Goal: Information Seeking & Learning: Learn about a topic

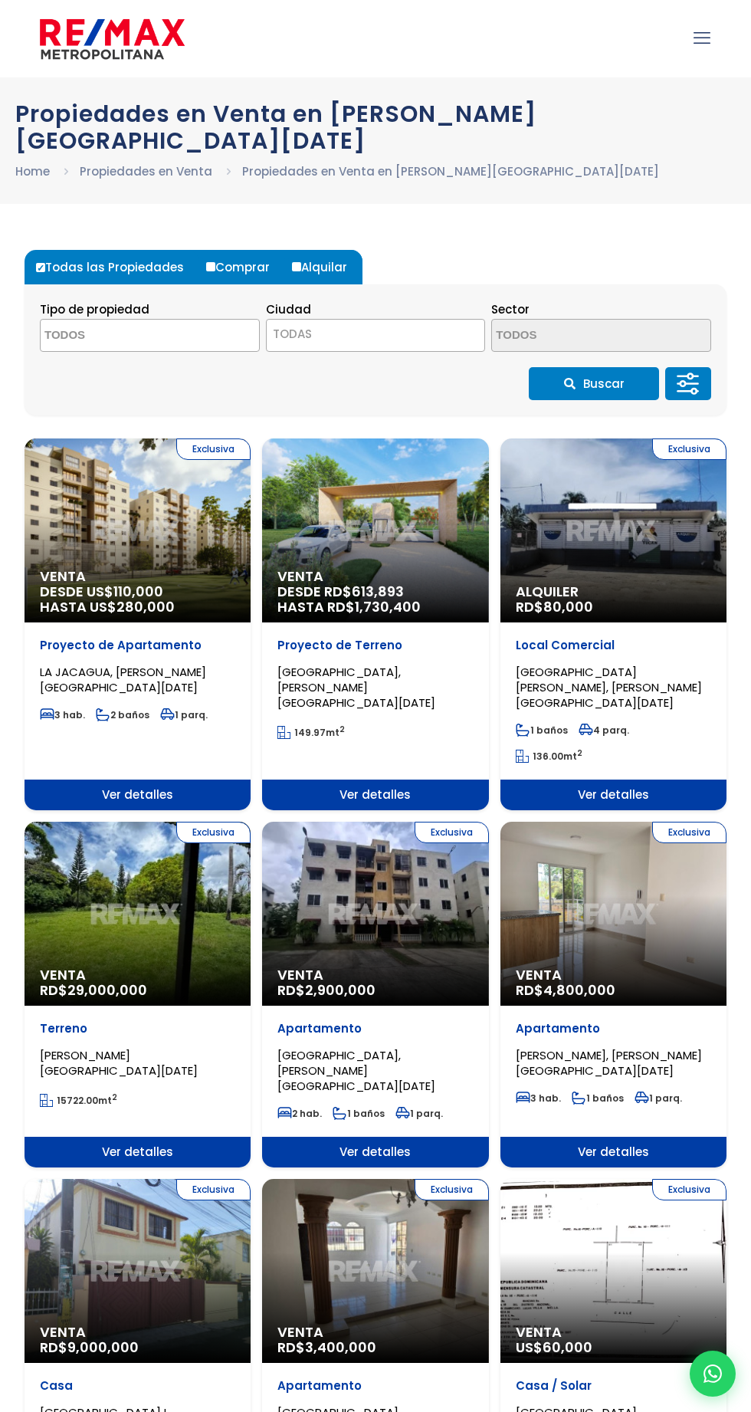
select select
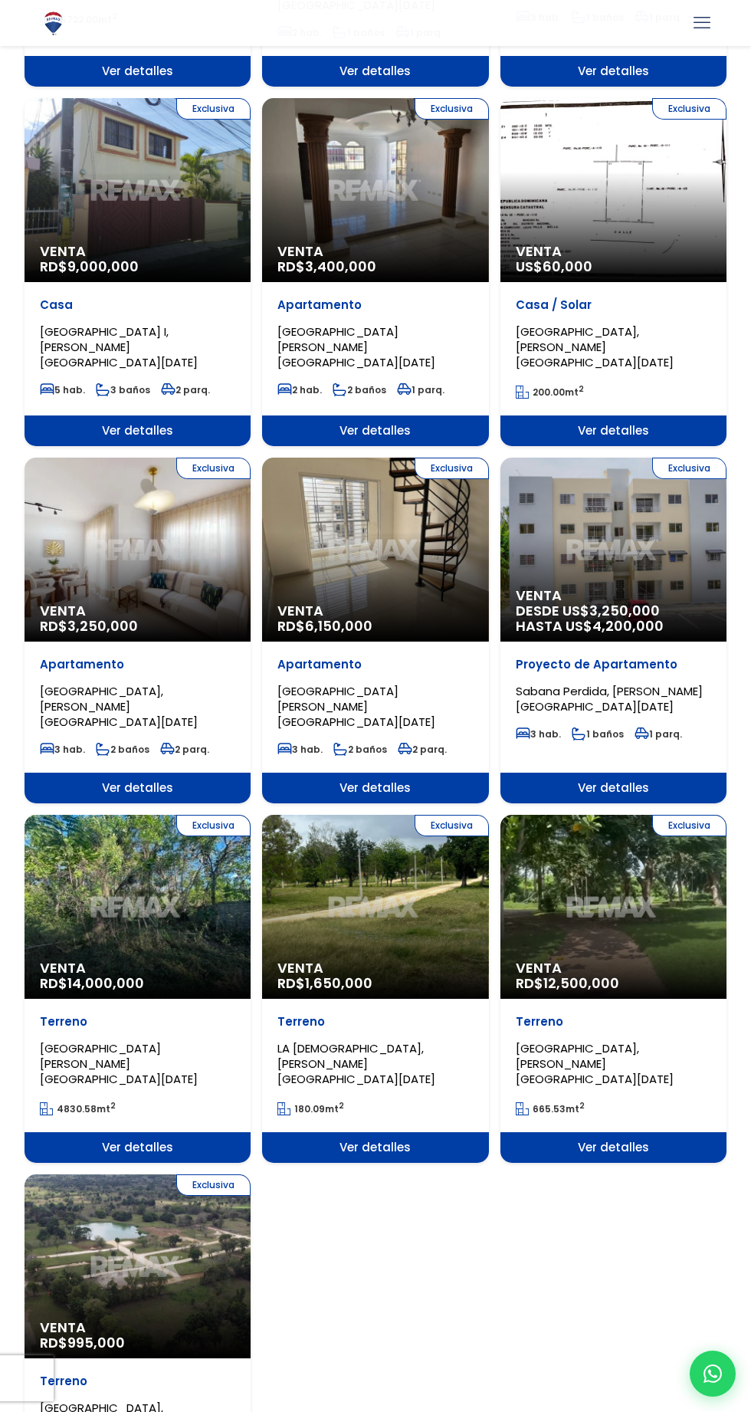
scroll to position [1084, 0]
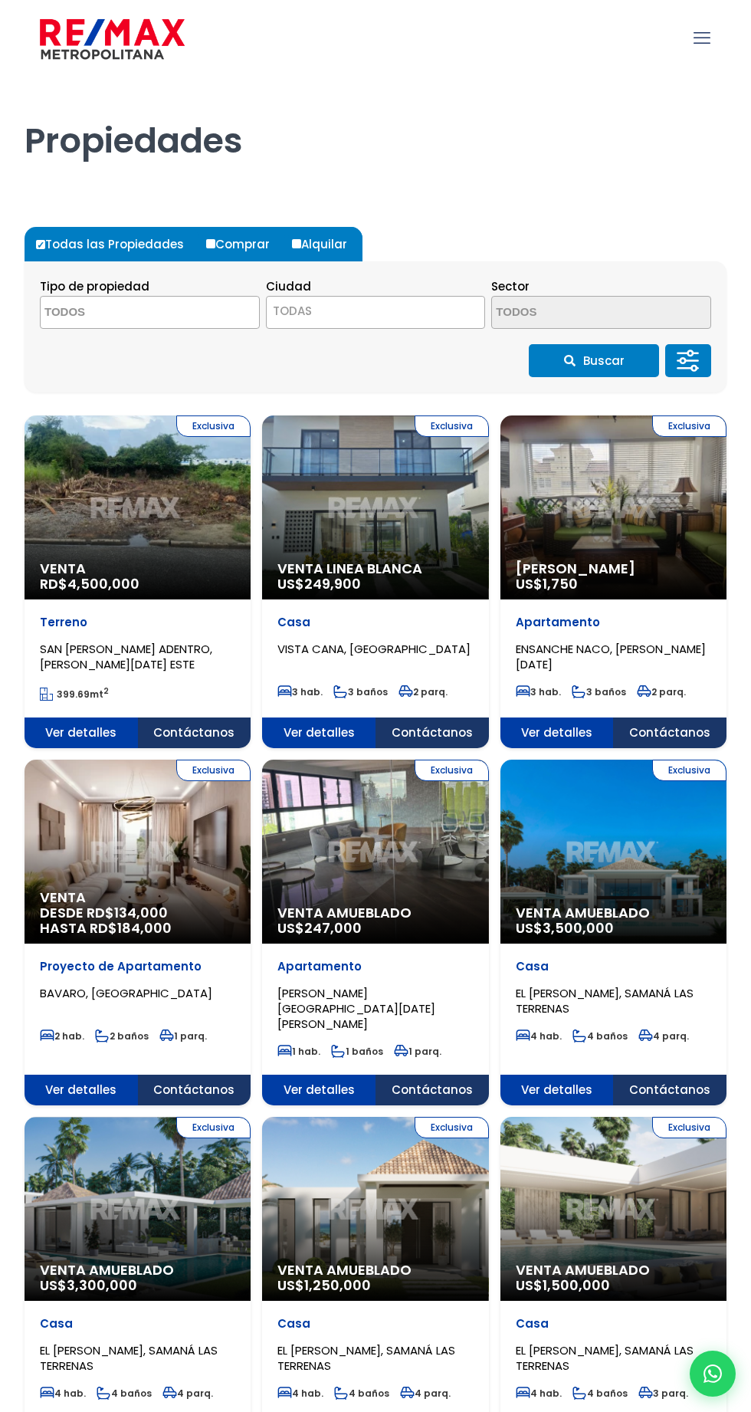
select select
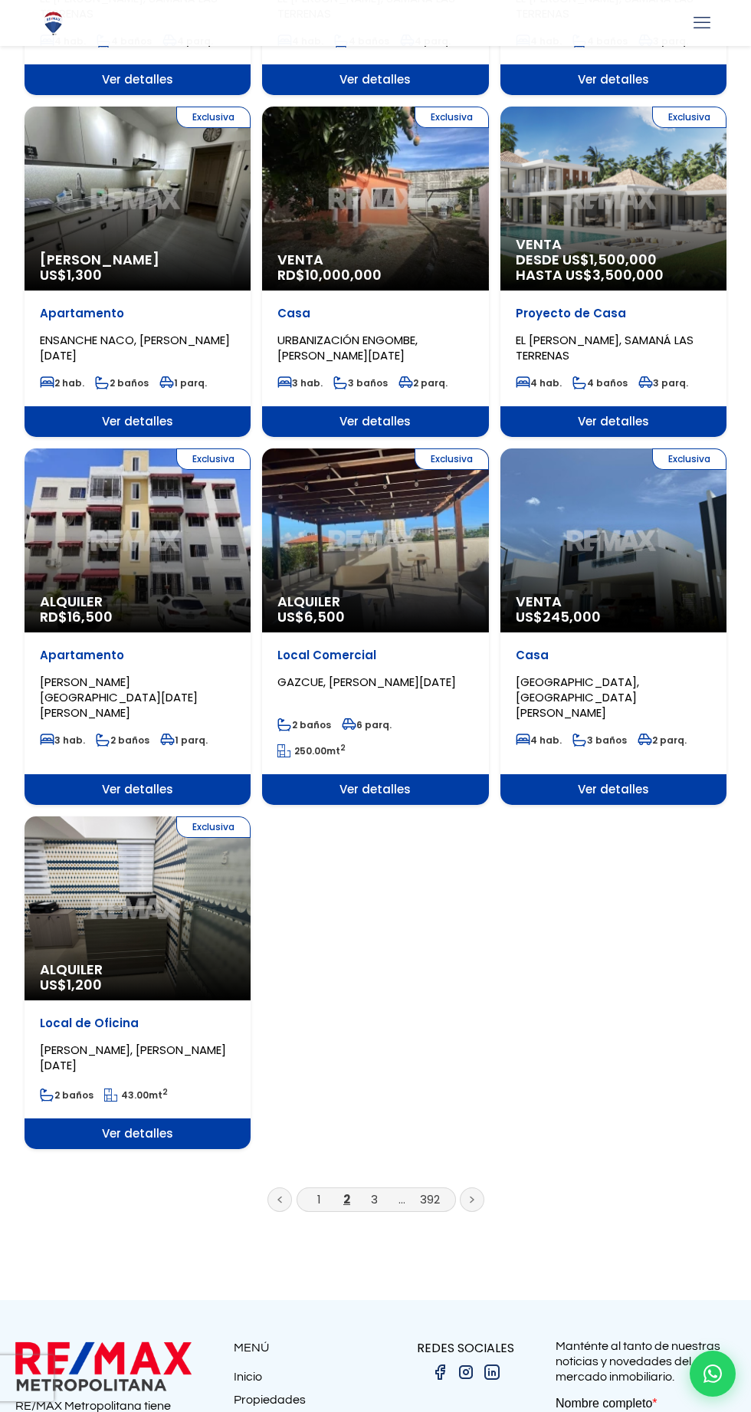
scroll to position [1360, 0]
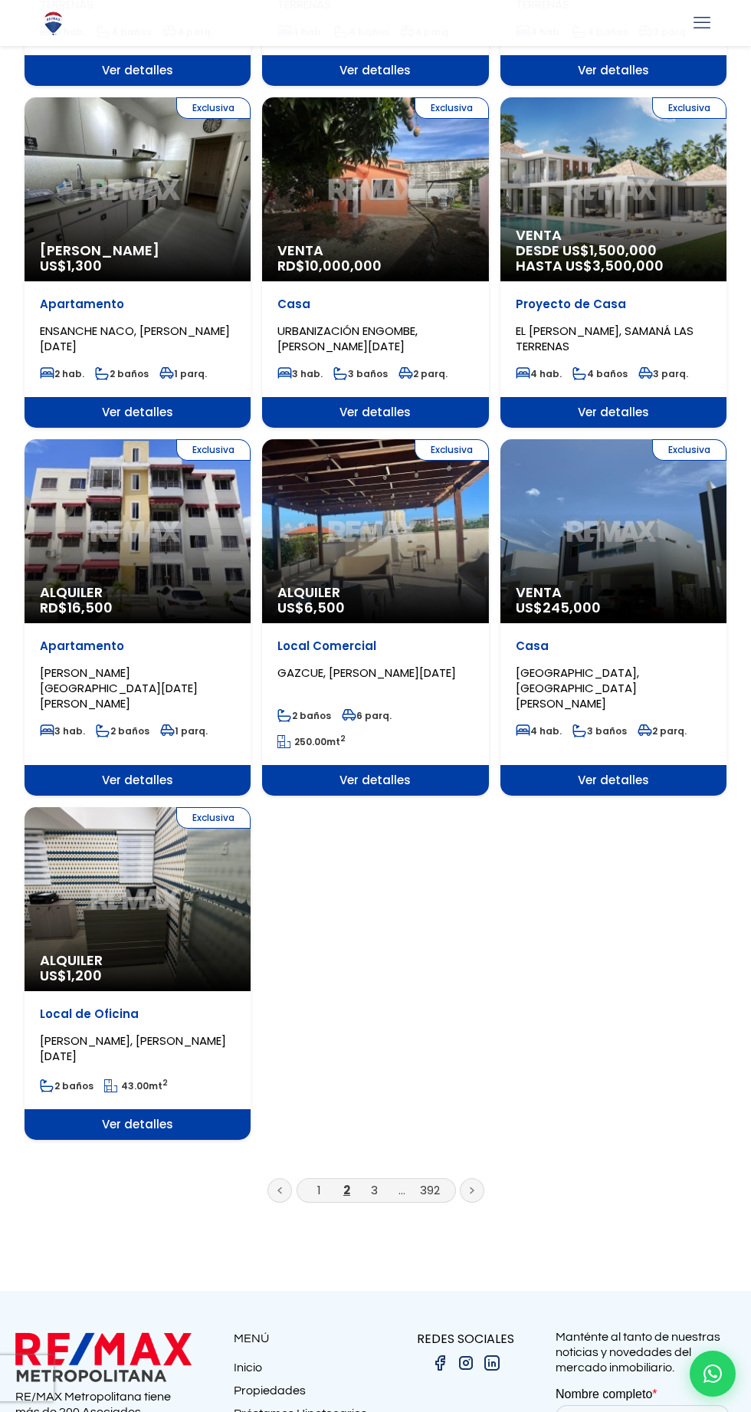
click at [475, 1178] on link at bounding box center [472, 1190] width 25 height 25
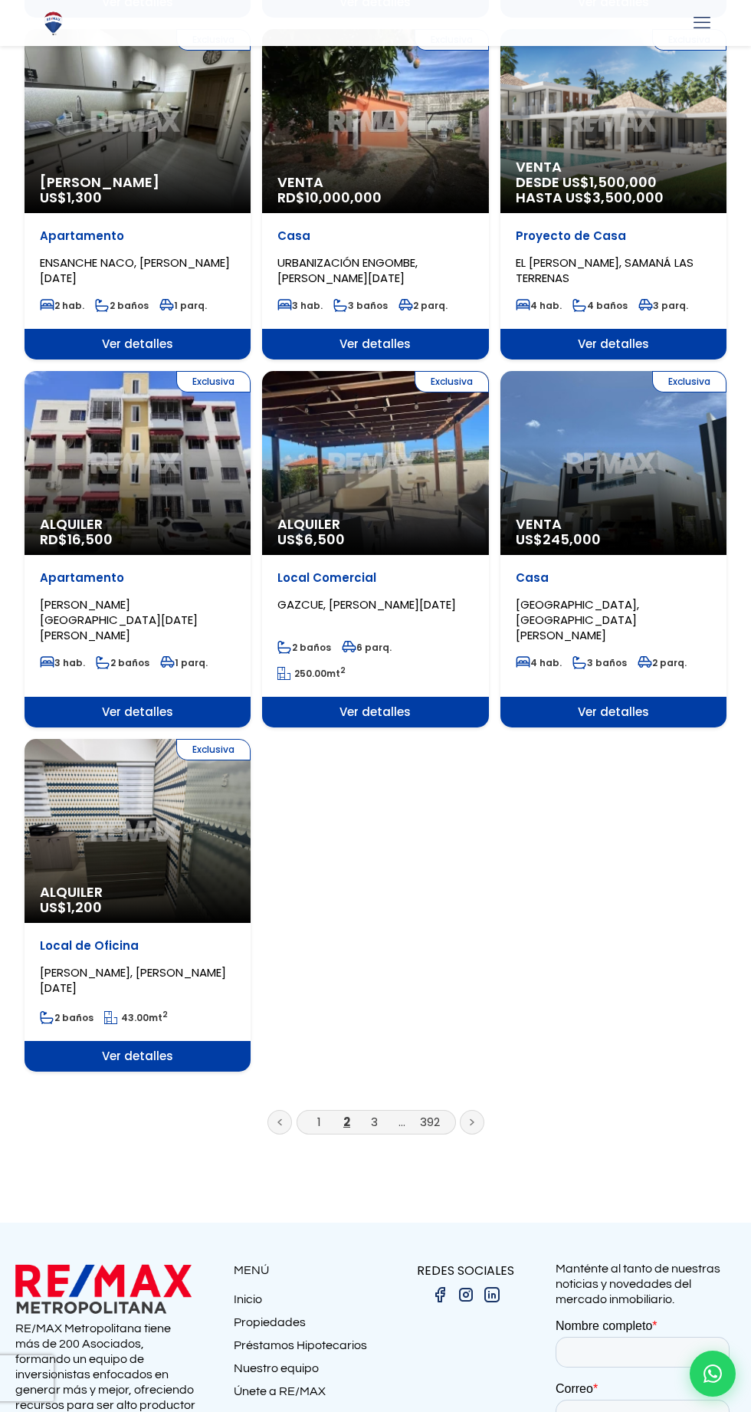
scroll to position [1477, 0]
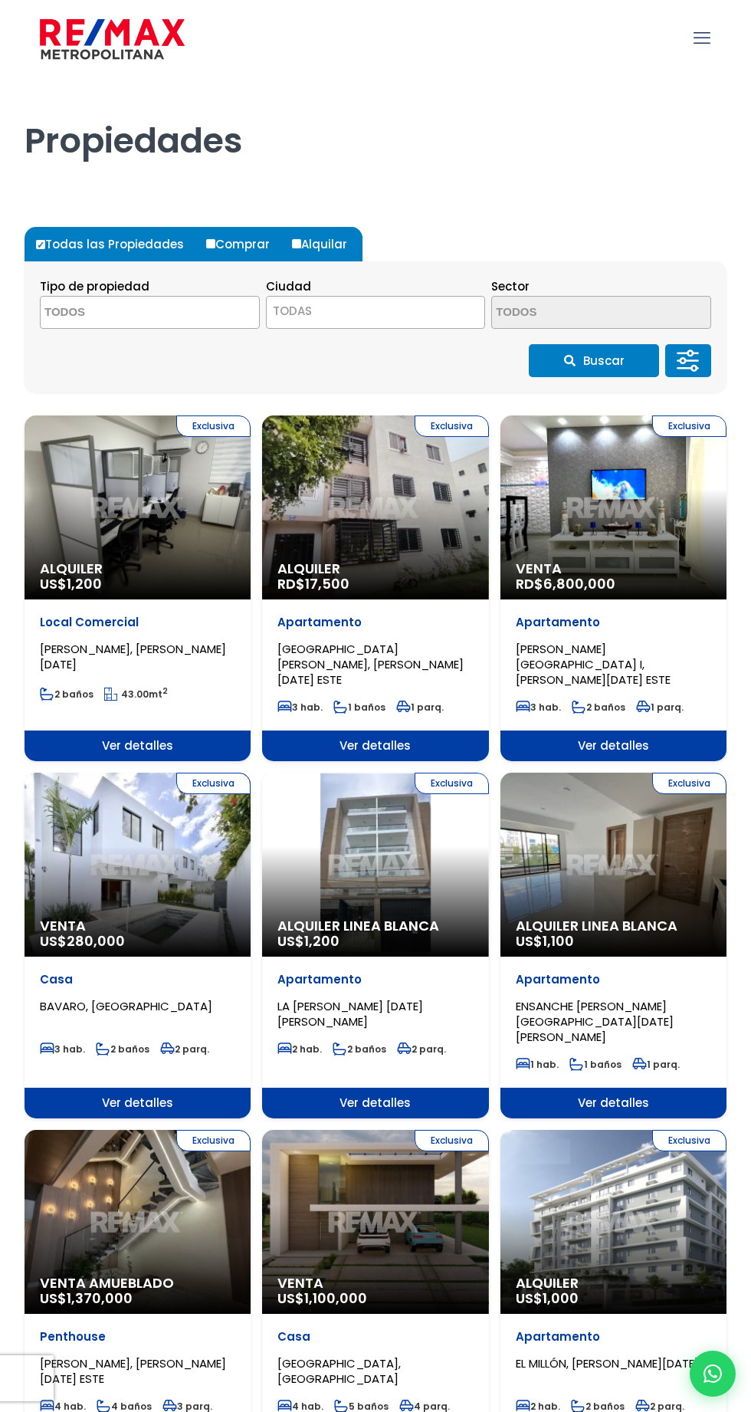
select select
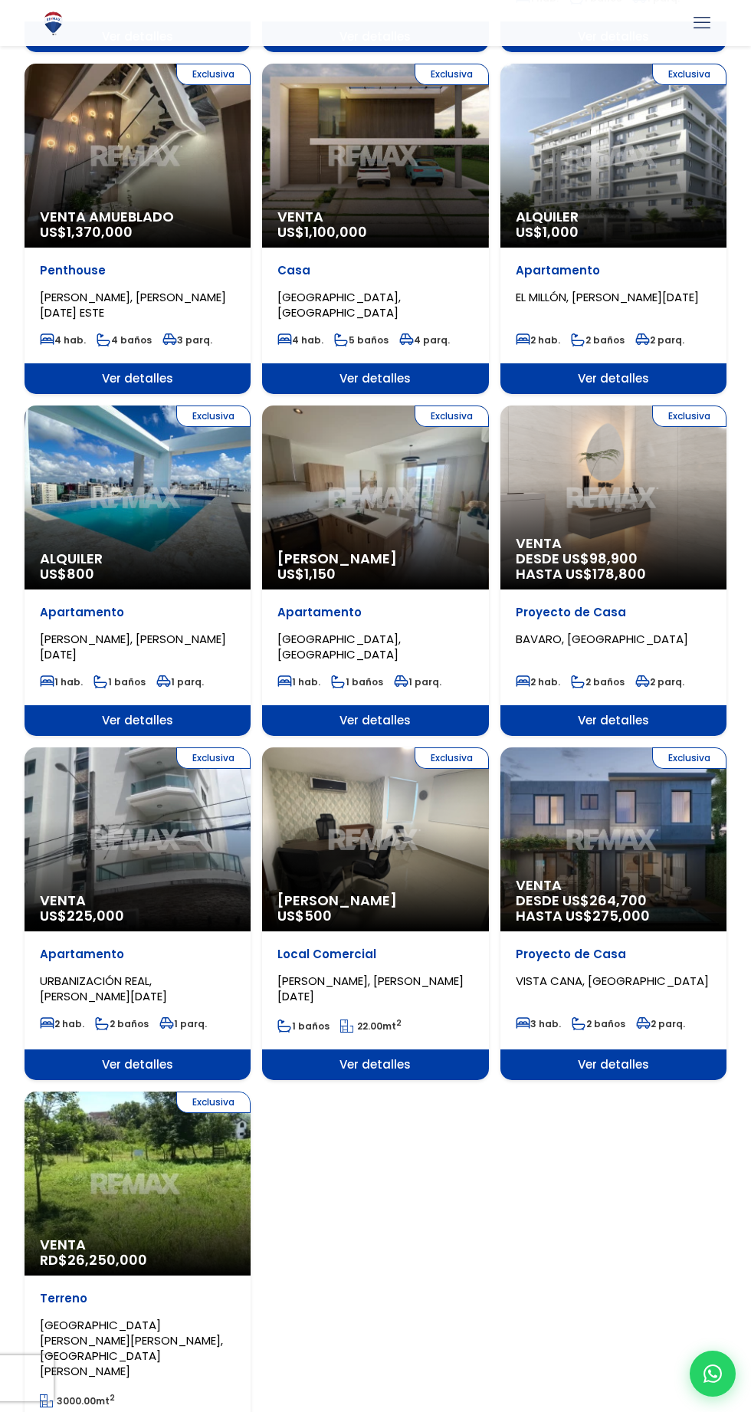
scroll to position [1078, 0]
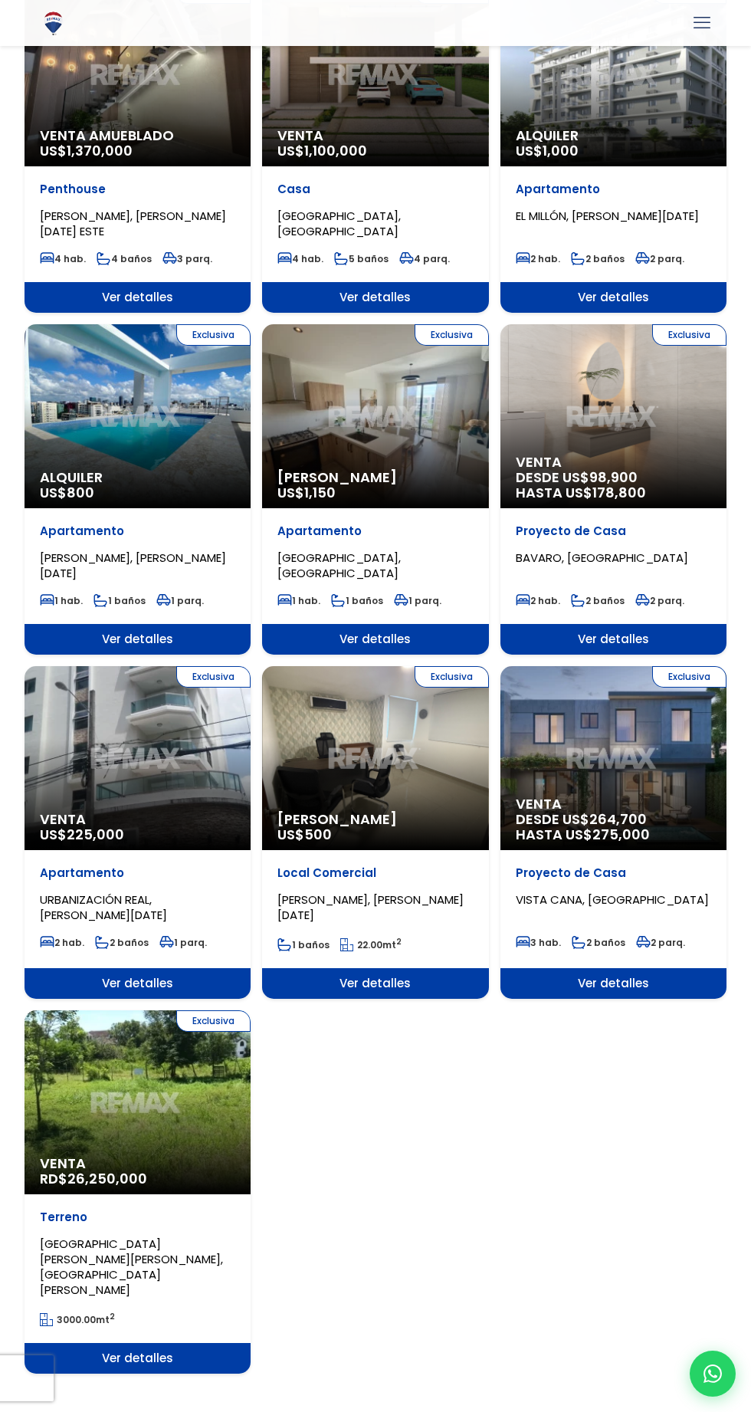
scroll to position [1195, 0]
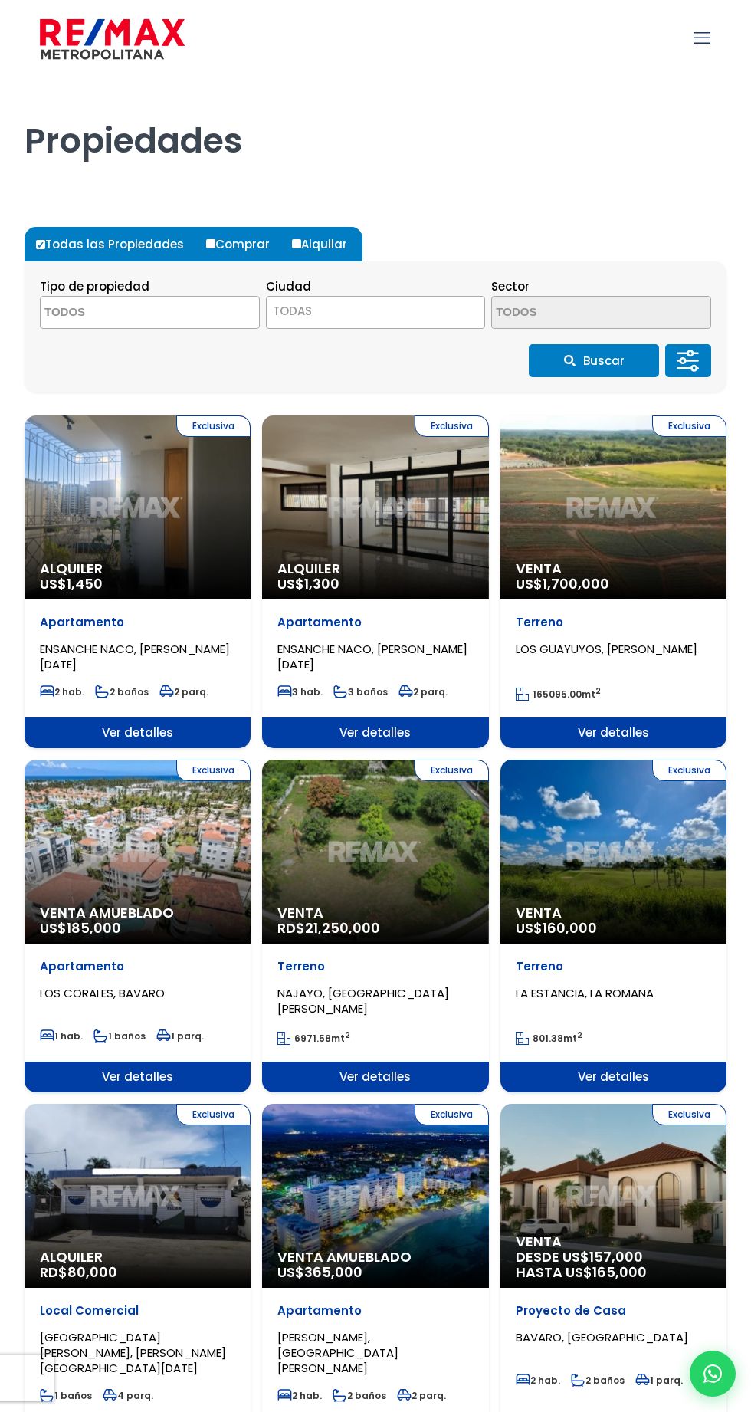
select select
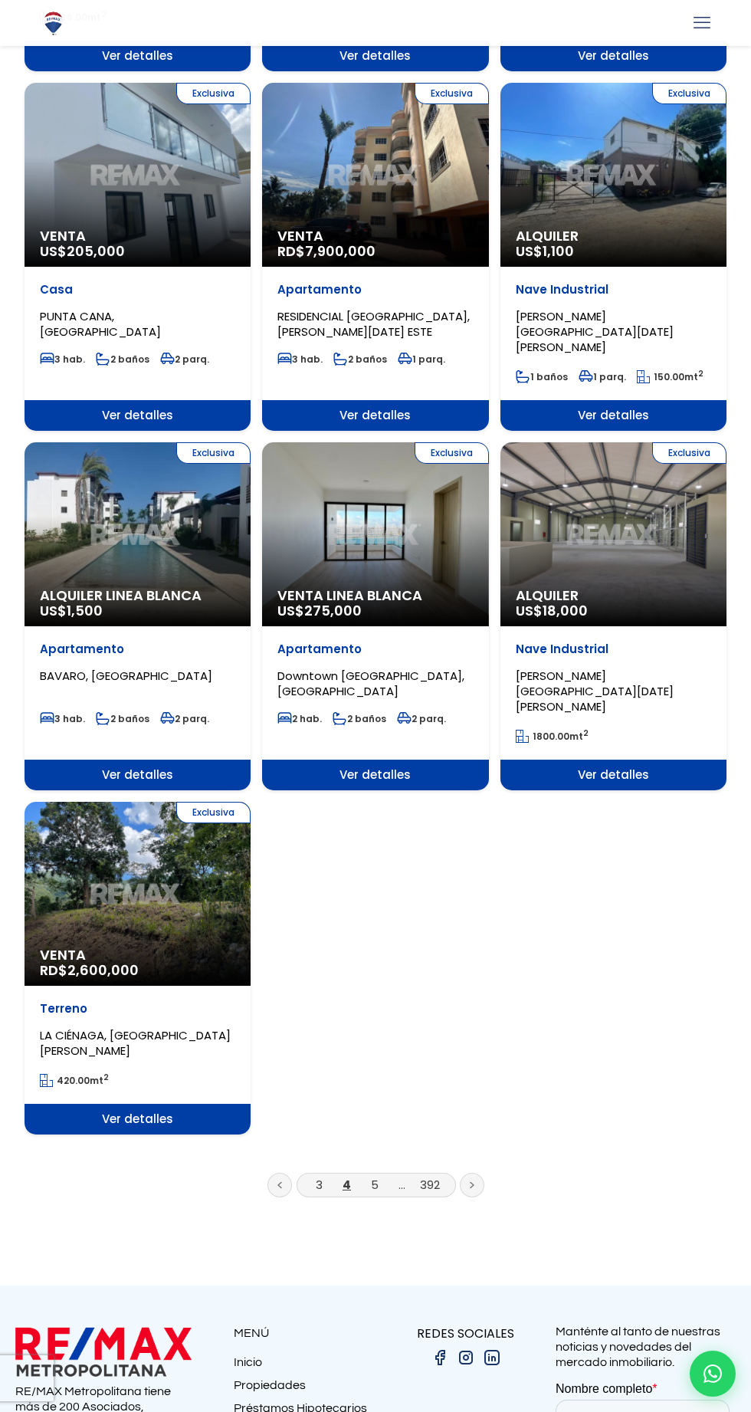
scroll to position [1467, 0]
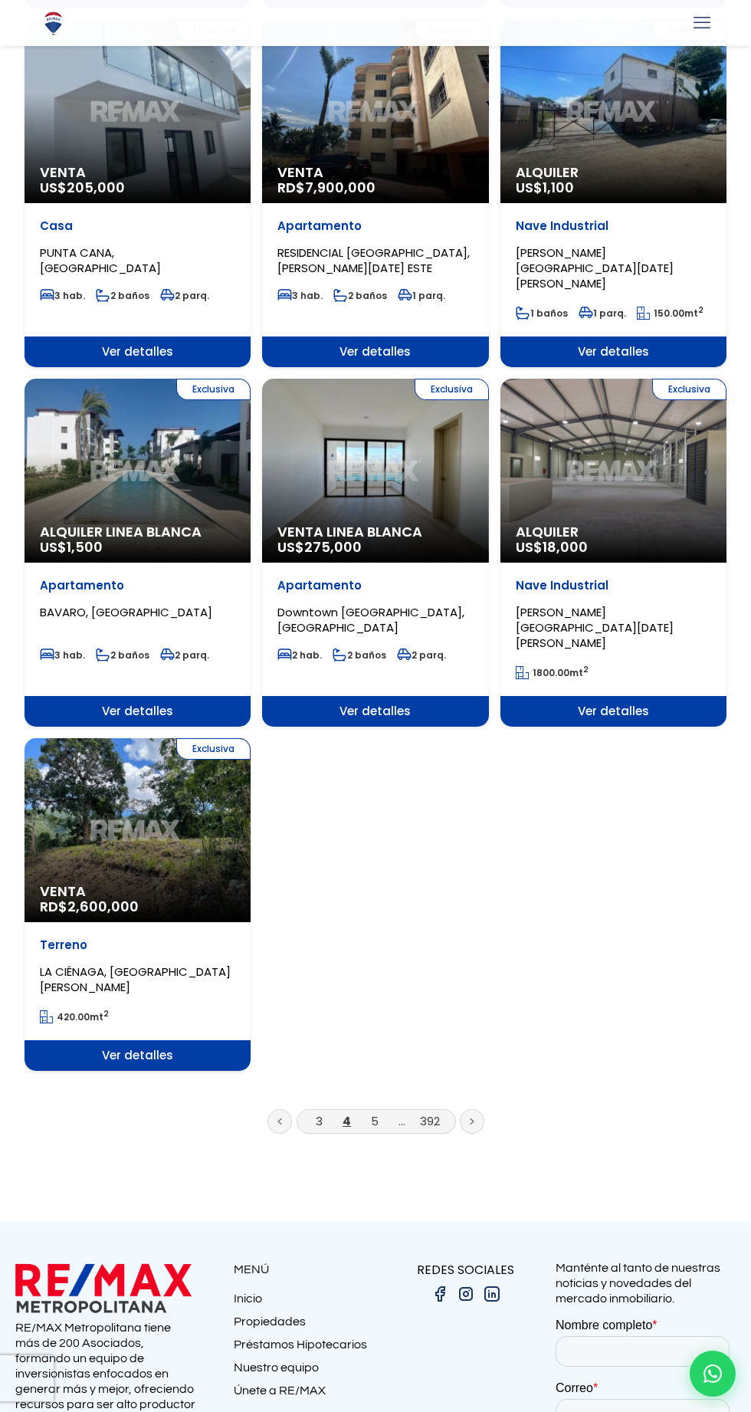
click at [248, 1109] on ul "3 4 5 ... 392" at bounding box center [376, 1125] width 702 height 32
click at [278, 1109] on link at bounding box center [279, 1121] width 25 height 25
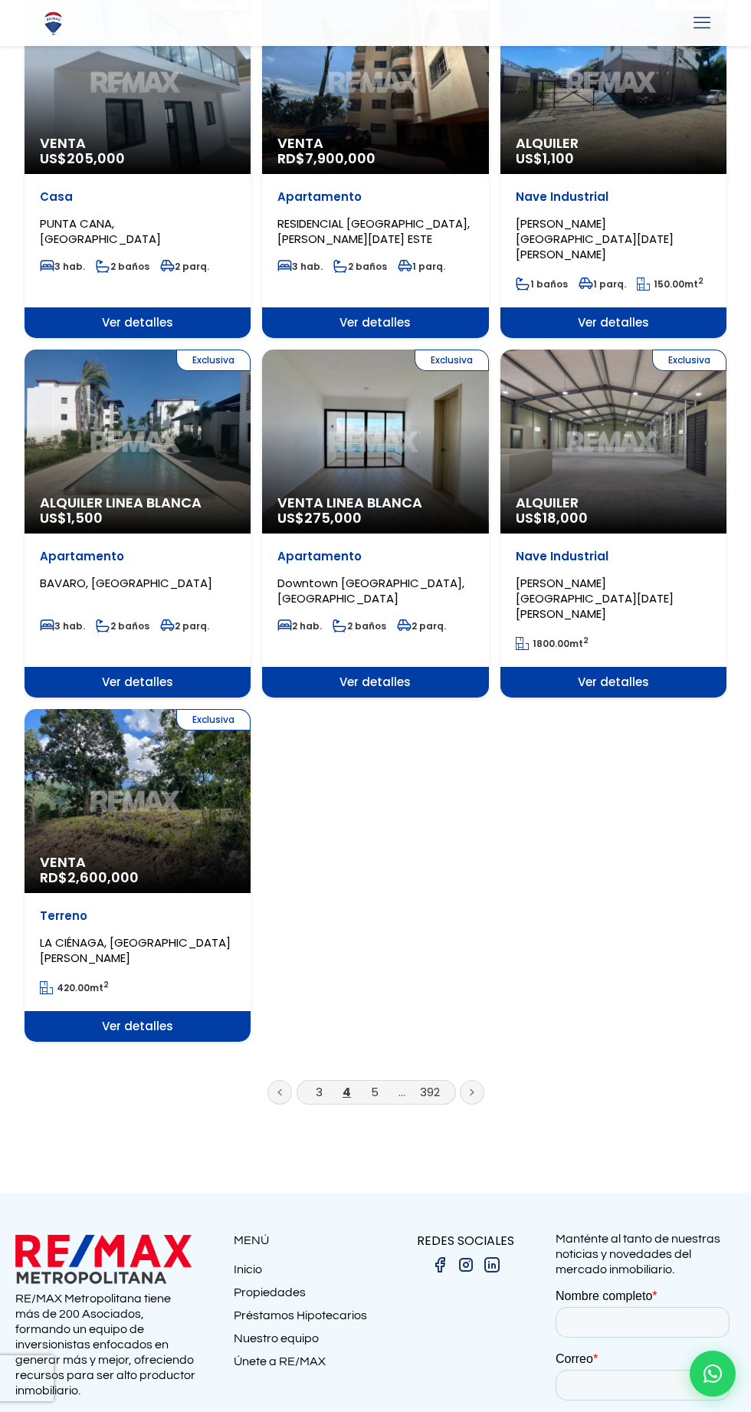
scroll to position [1574, 0]
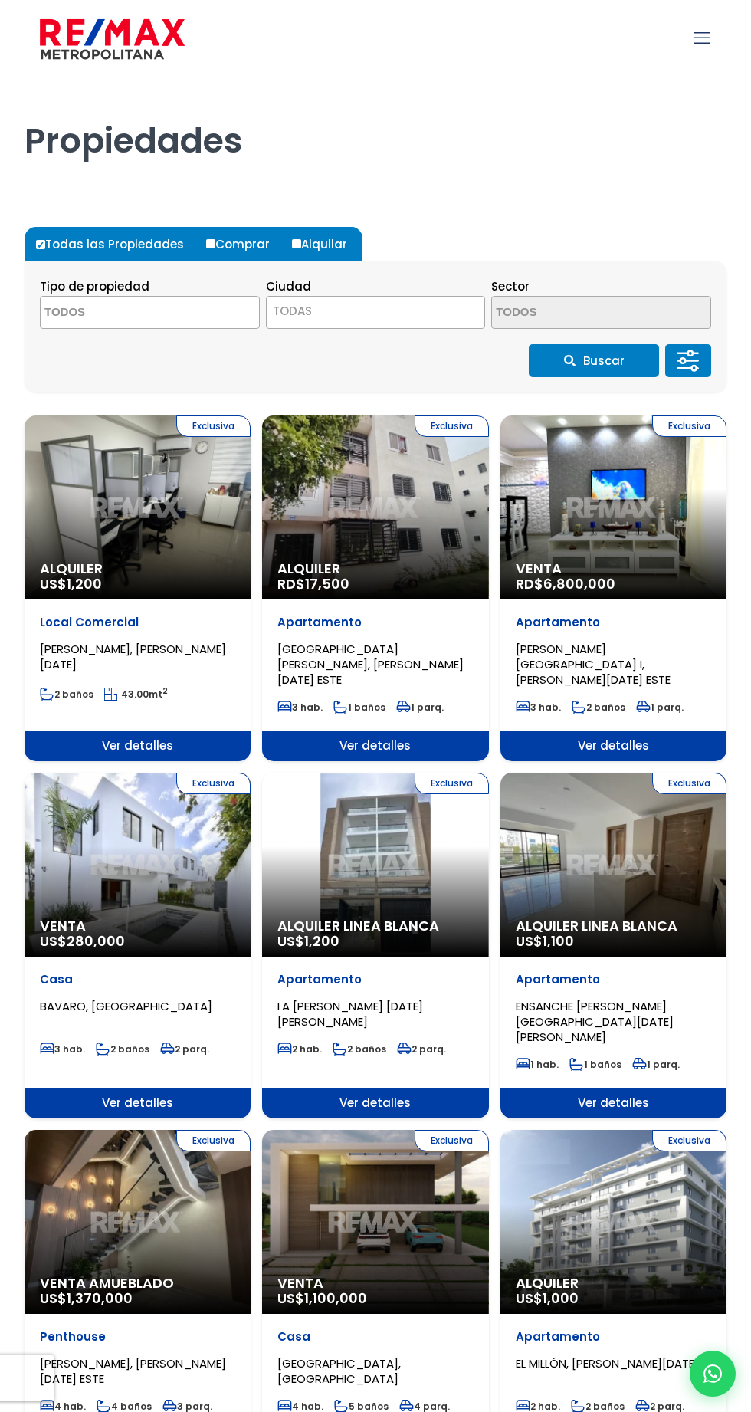
select select
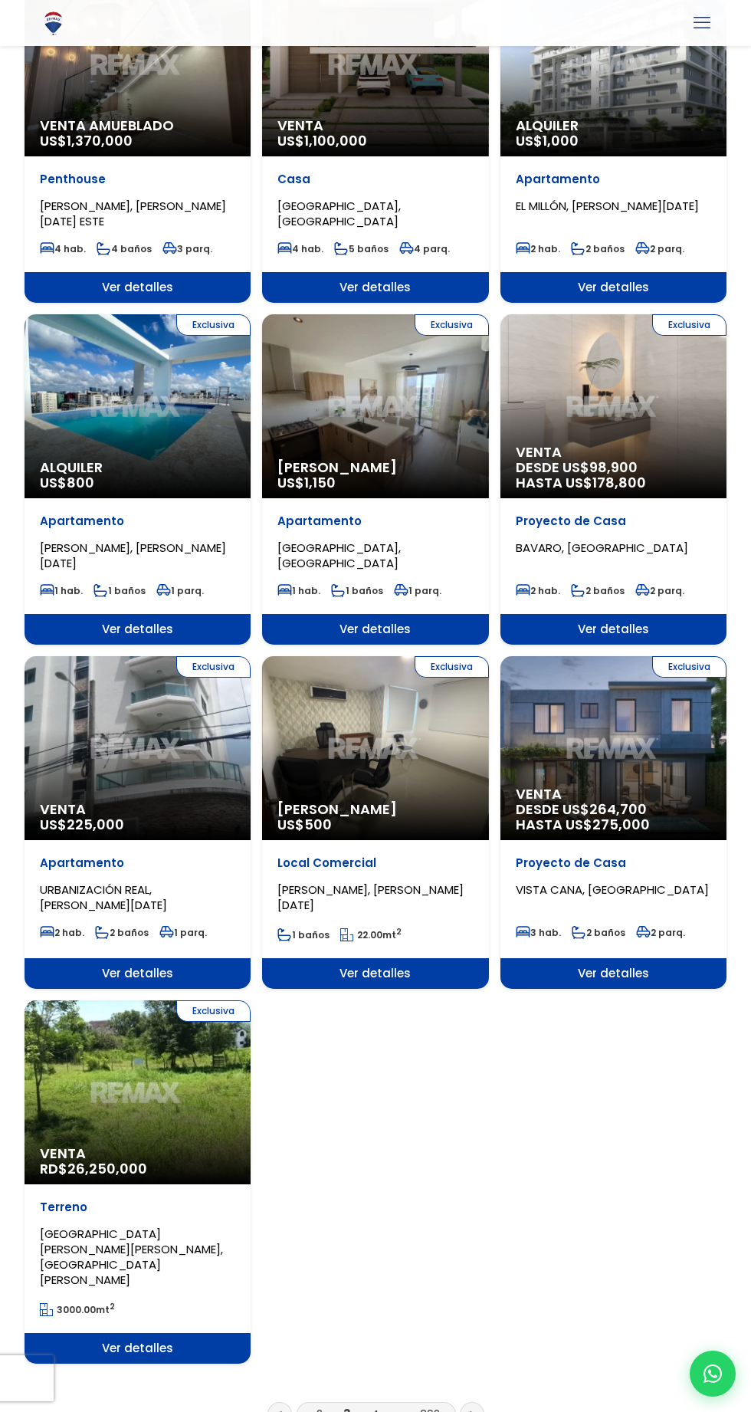
scroll to position [1437, 0]
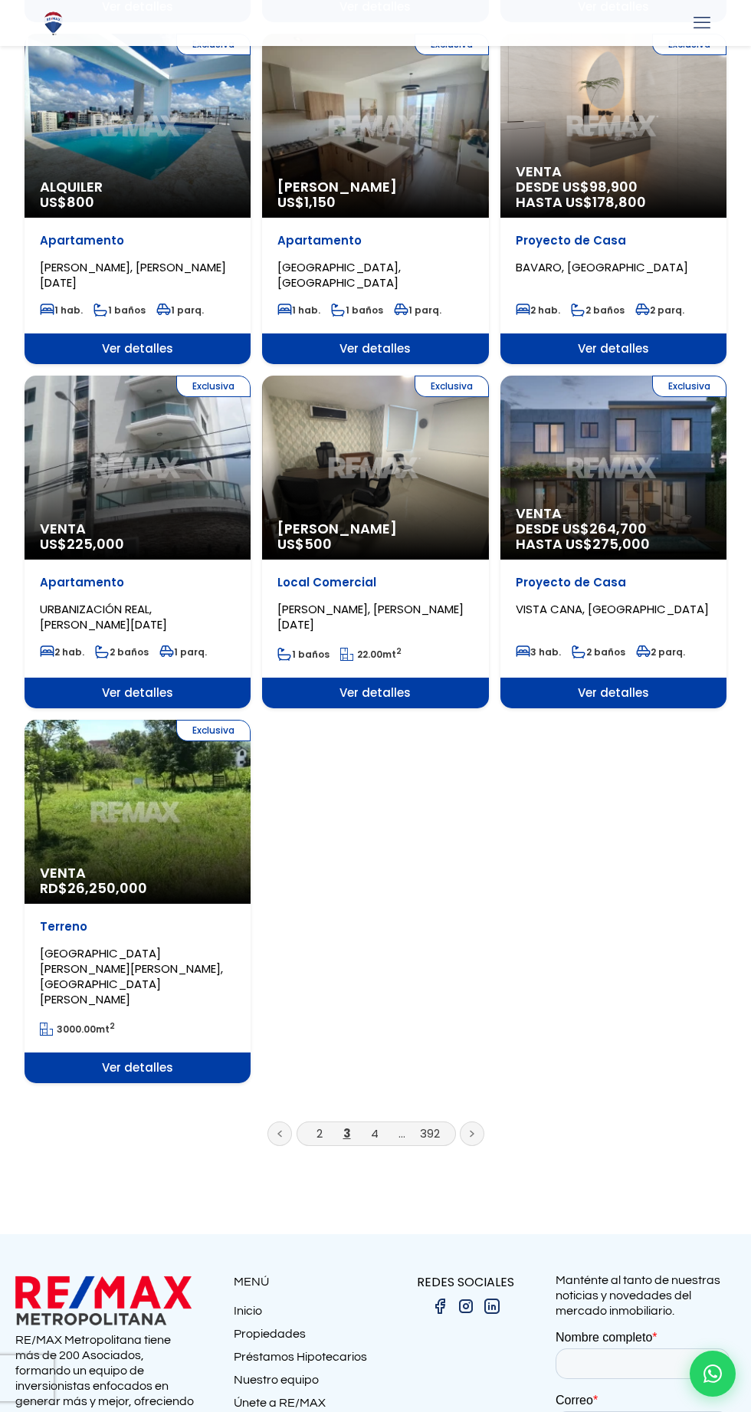
click at [278, 1130] on icon at bounding box center [279, 1134] width 5 height 8
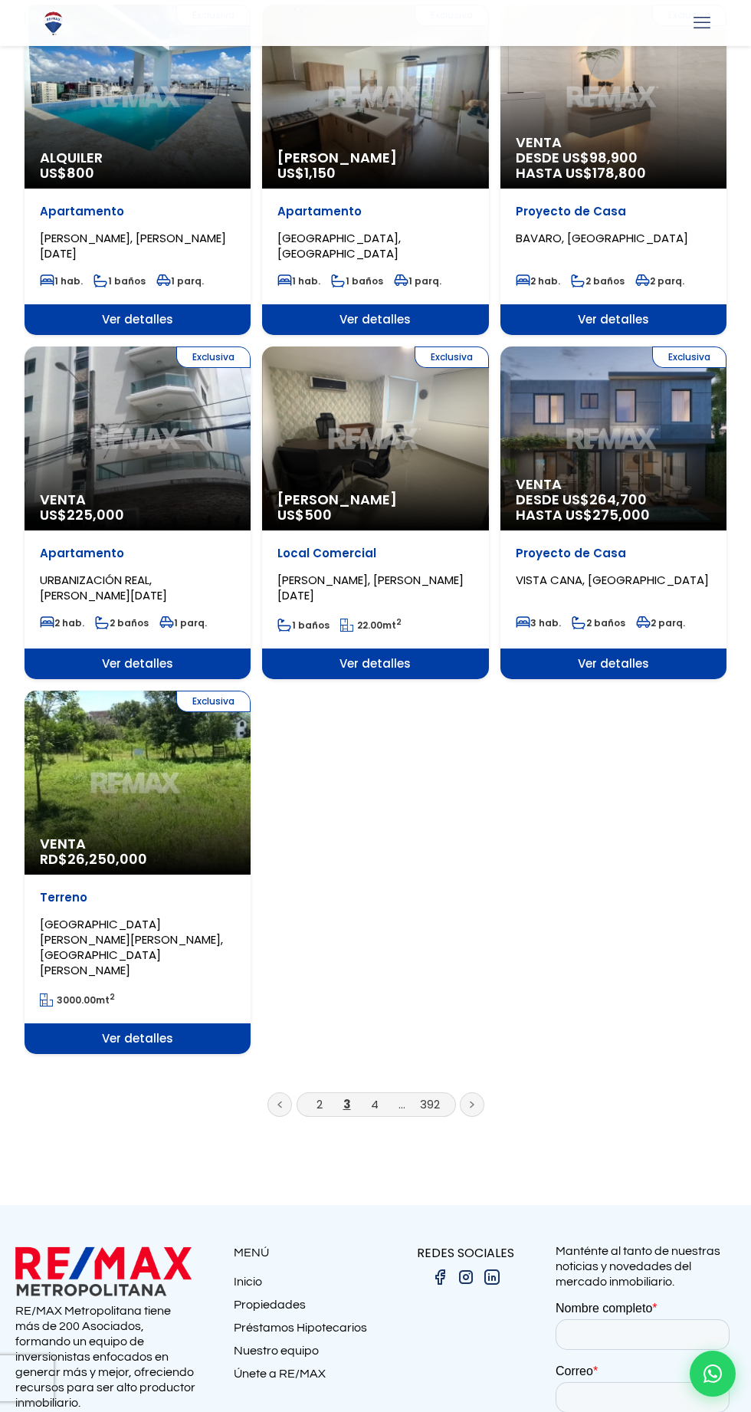
scroll to position [1544, 0]
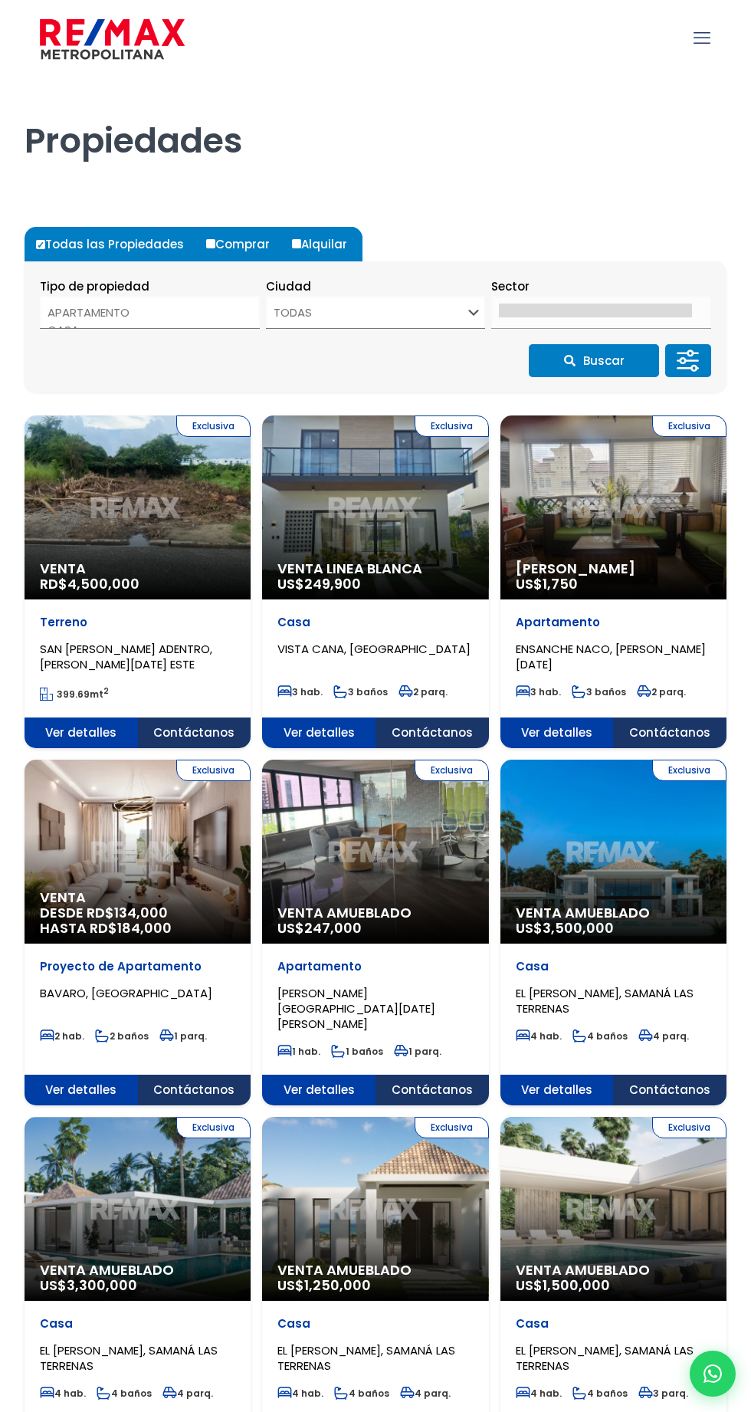
select select
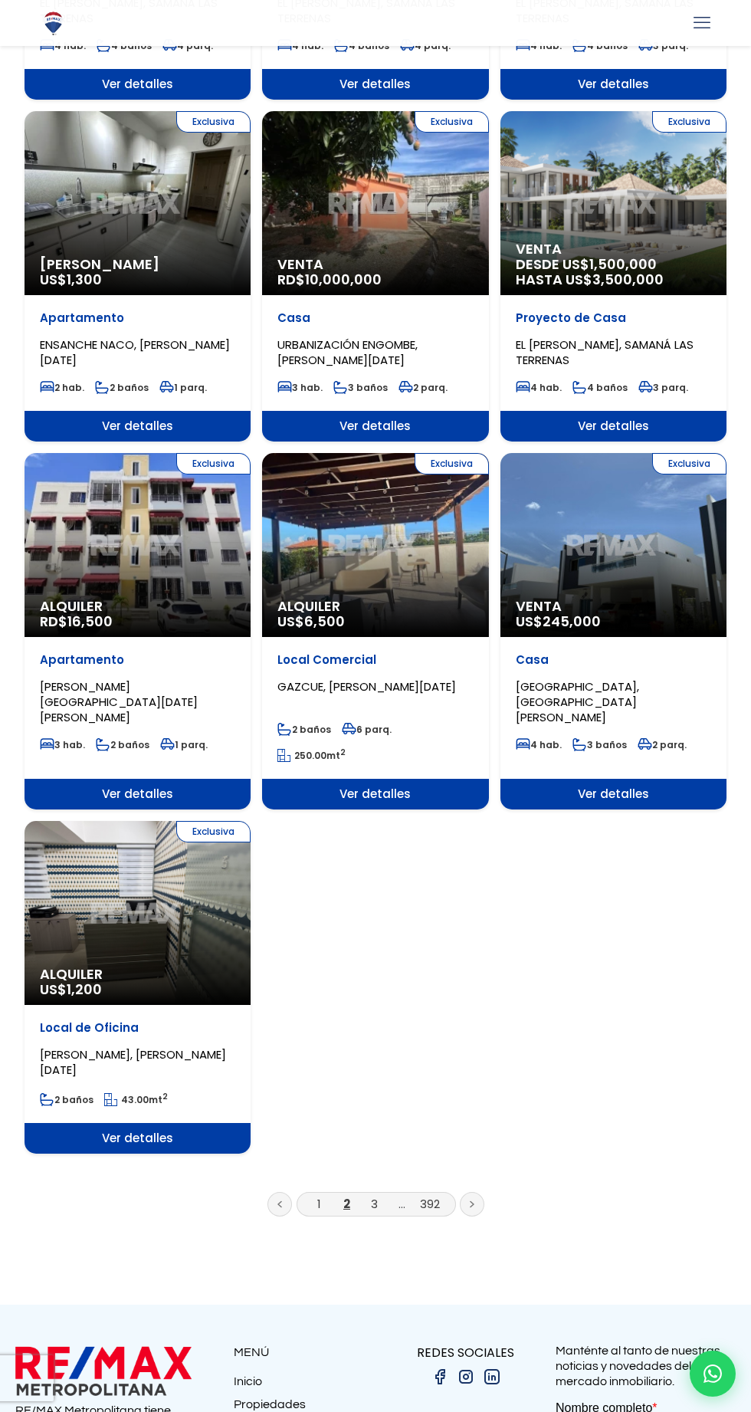
scroll to position [1461, 0]
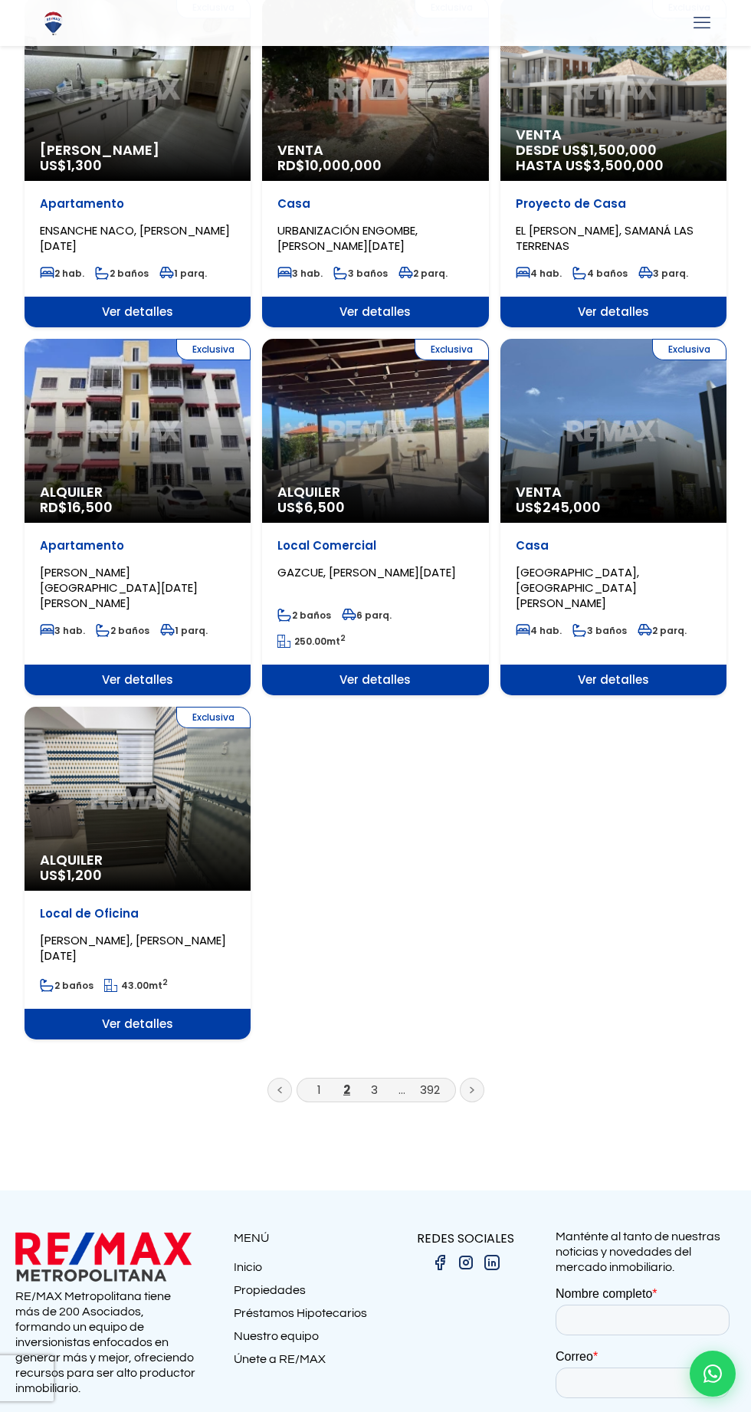
click at [319, 1081] on link "1" at bounding box center [319, 1089] width 4 height 16
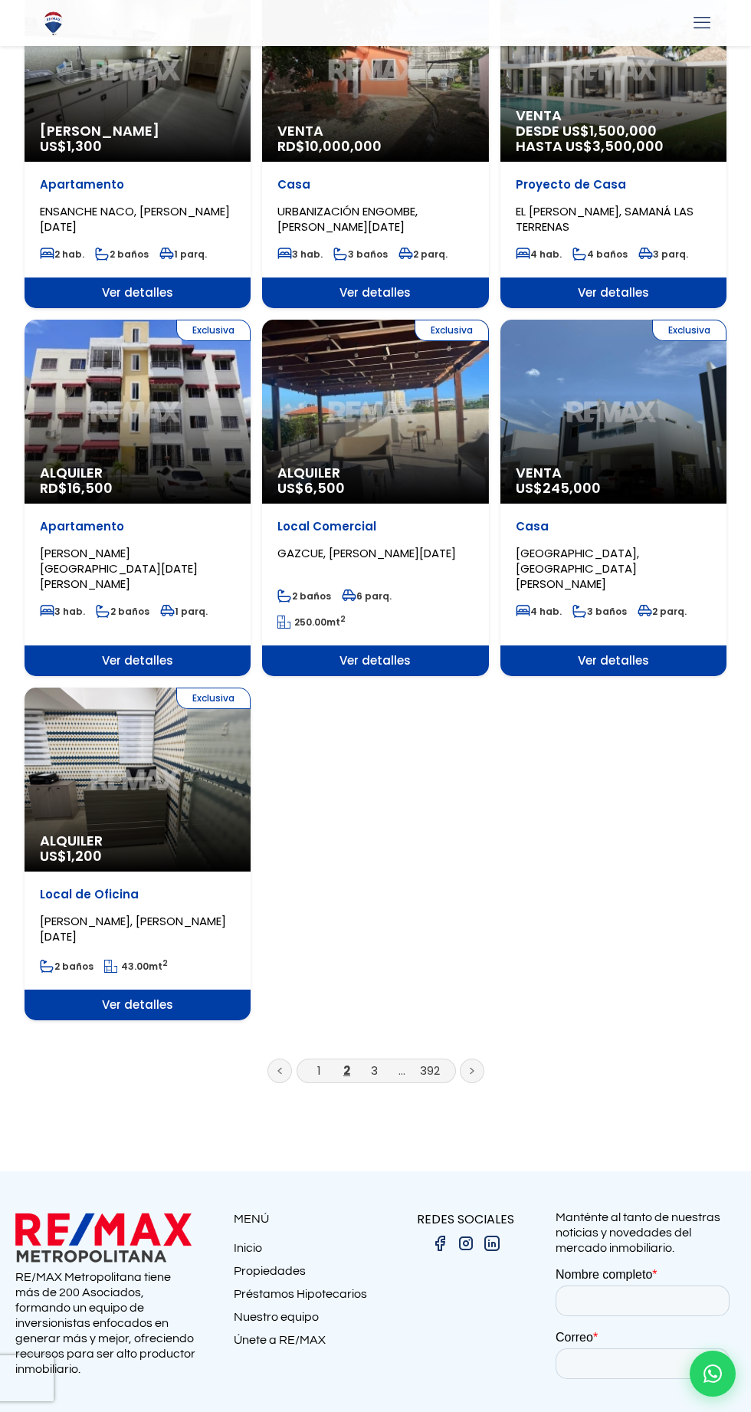
scroll to position [1567, 0]
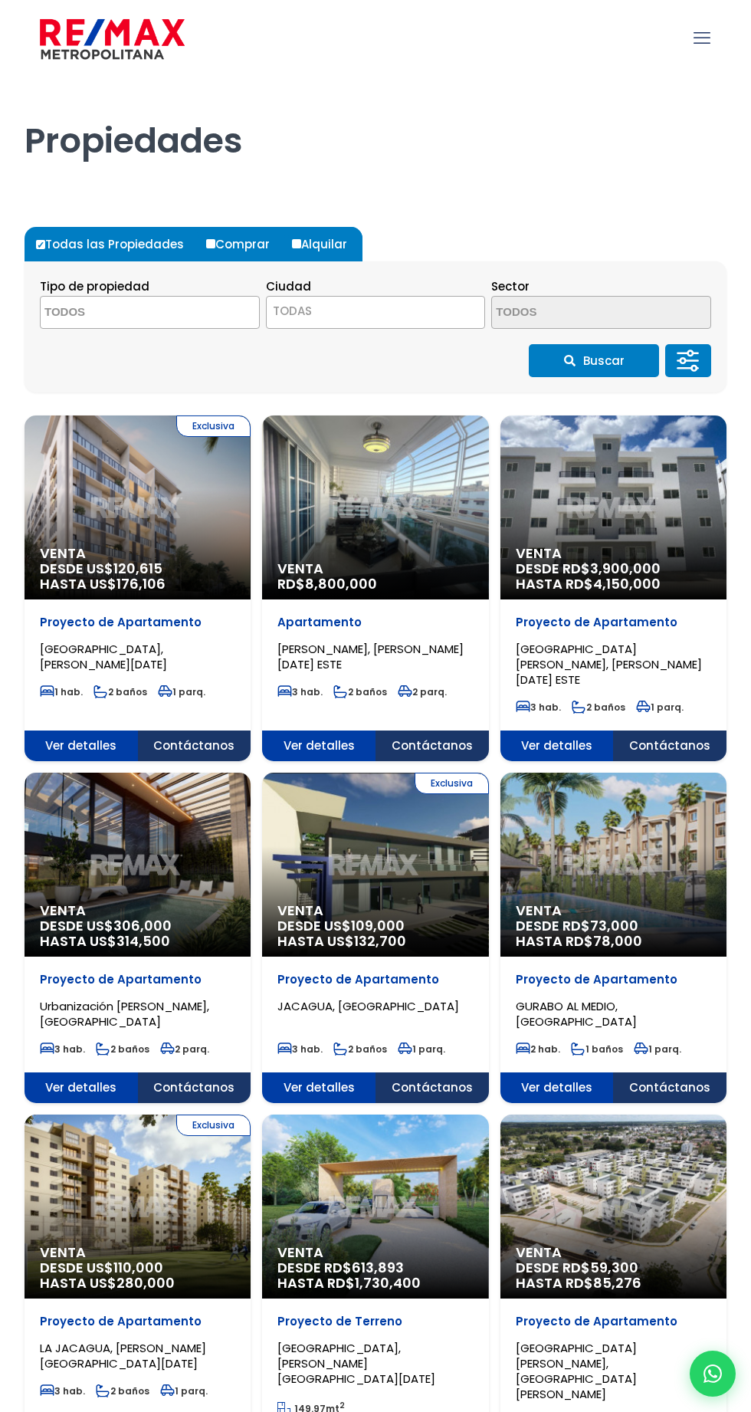
select select
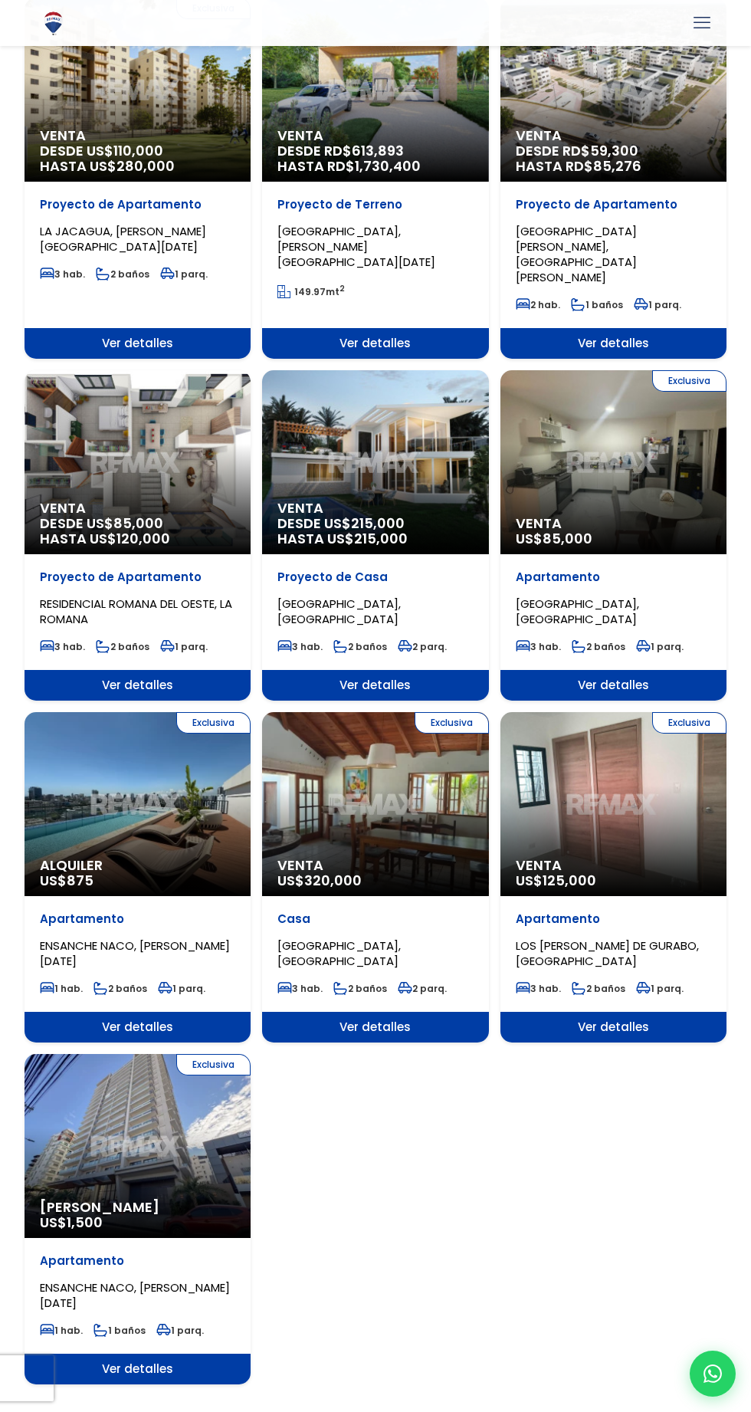
scroll to position [1118, 0]
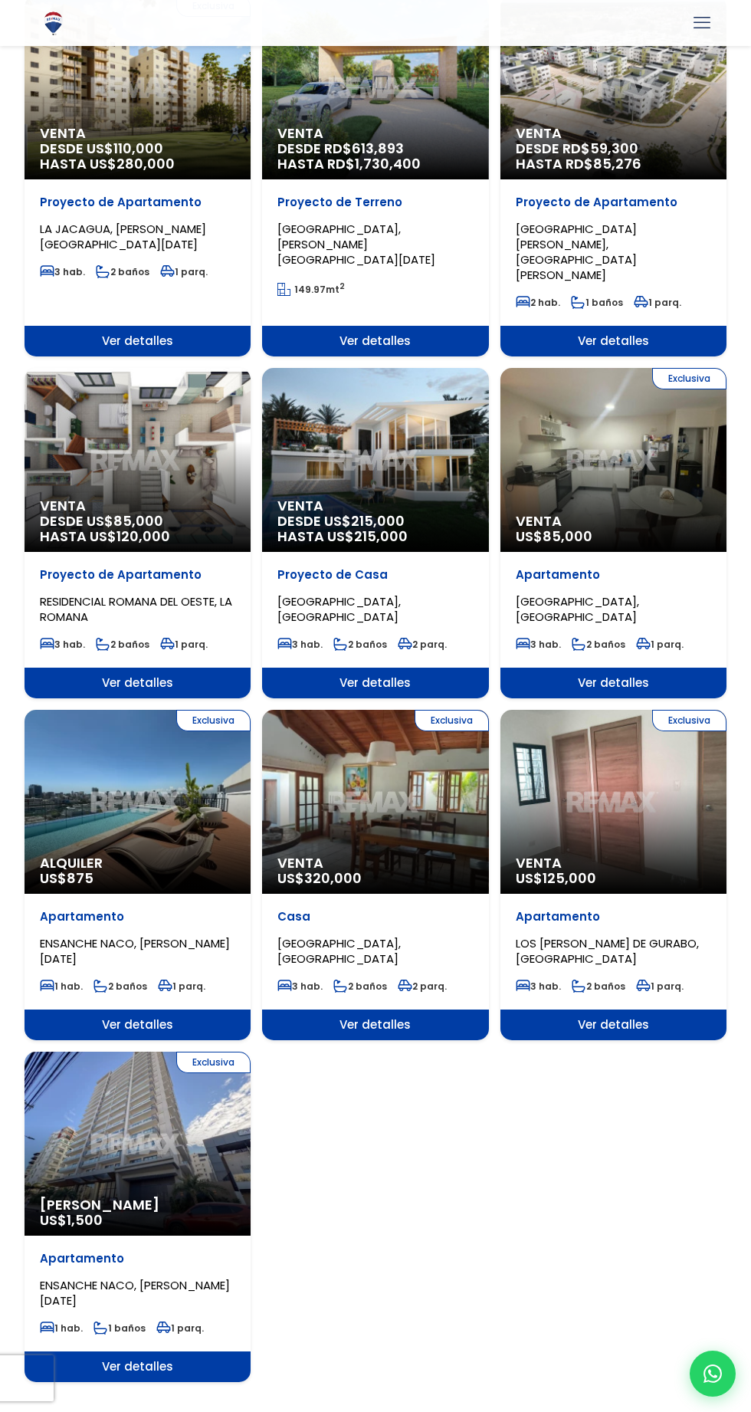
click at [317, 1411] on link "1" at bounding box center [319, 1432] width 5 height 16
click at [319, 1411] on link "1" at bounding box center [319, 1432] width 5 height 16
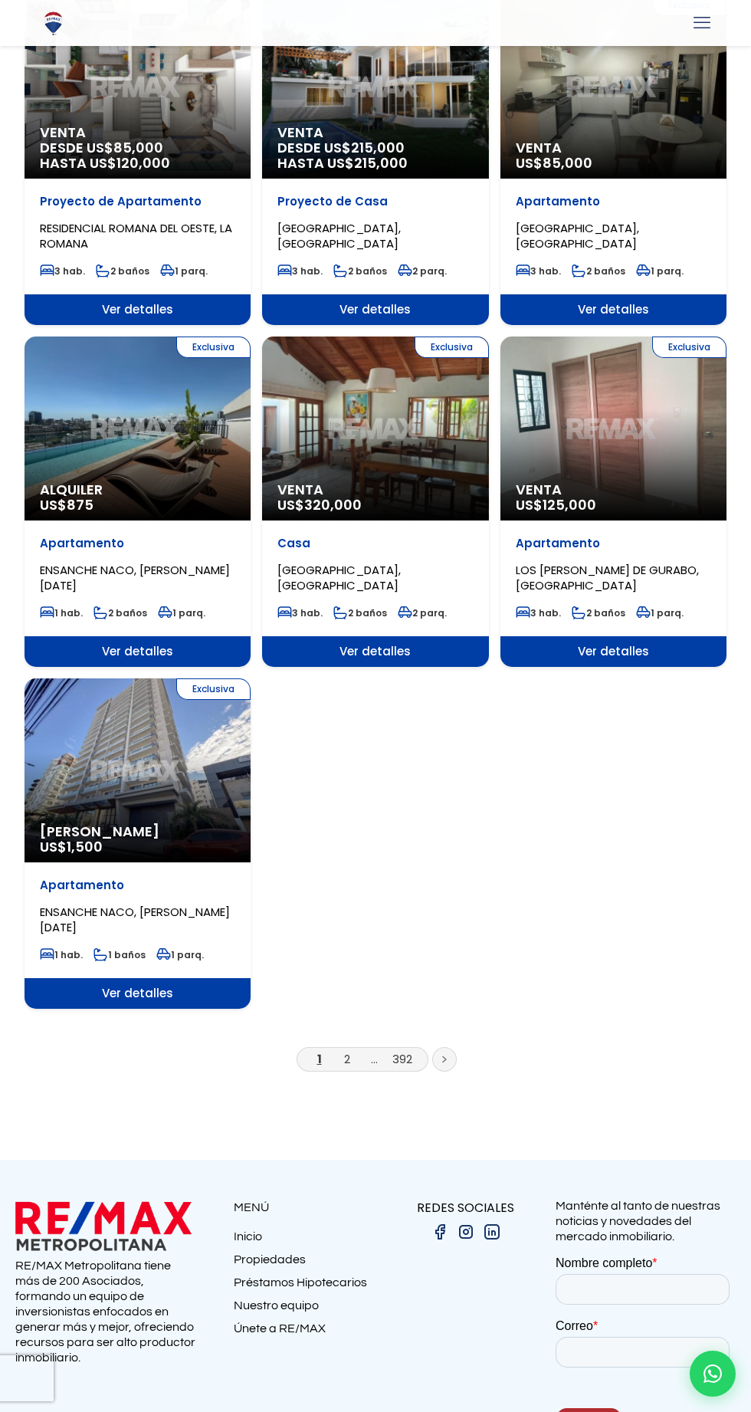
scroll to position [1520, 0]
